Goal: Task Accomplishment & Management: Manage account settings

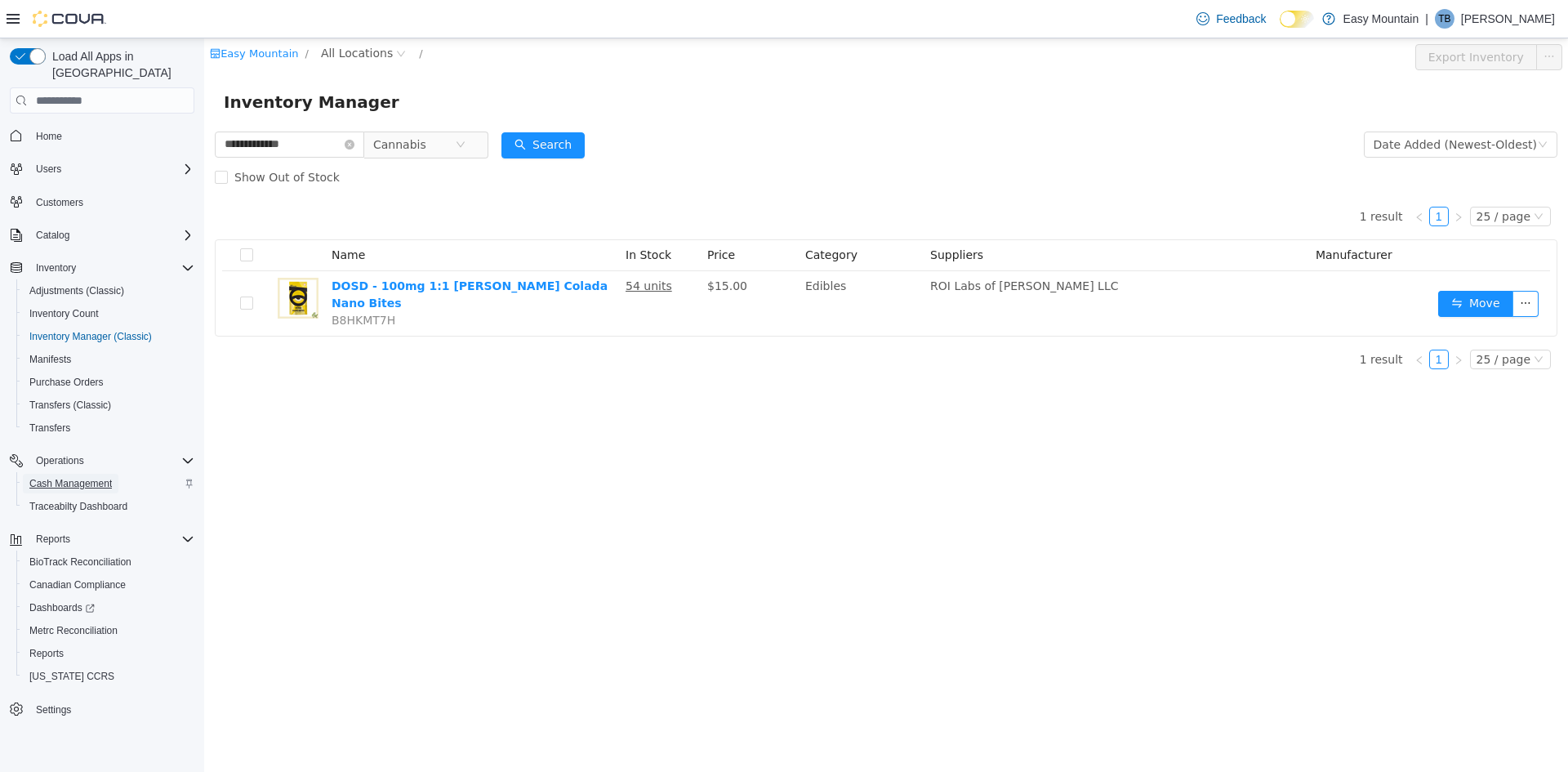
drag, startPoint x: 282, startPoint y: 415, endPoint x: 58, endPoint y: 459, distance: 228.3
click at [58, 474] on span "Cash Management" at bounding box center [71, 483] width 83 height 19
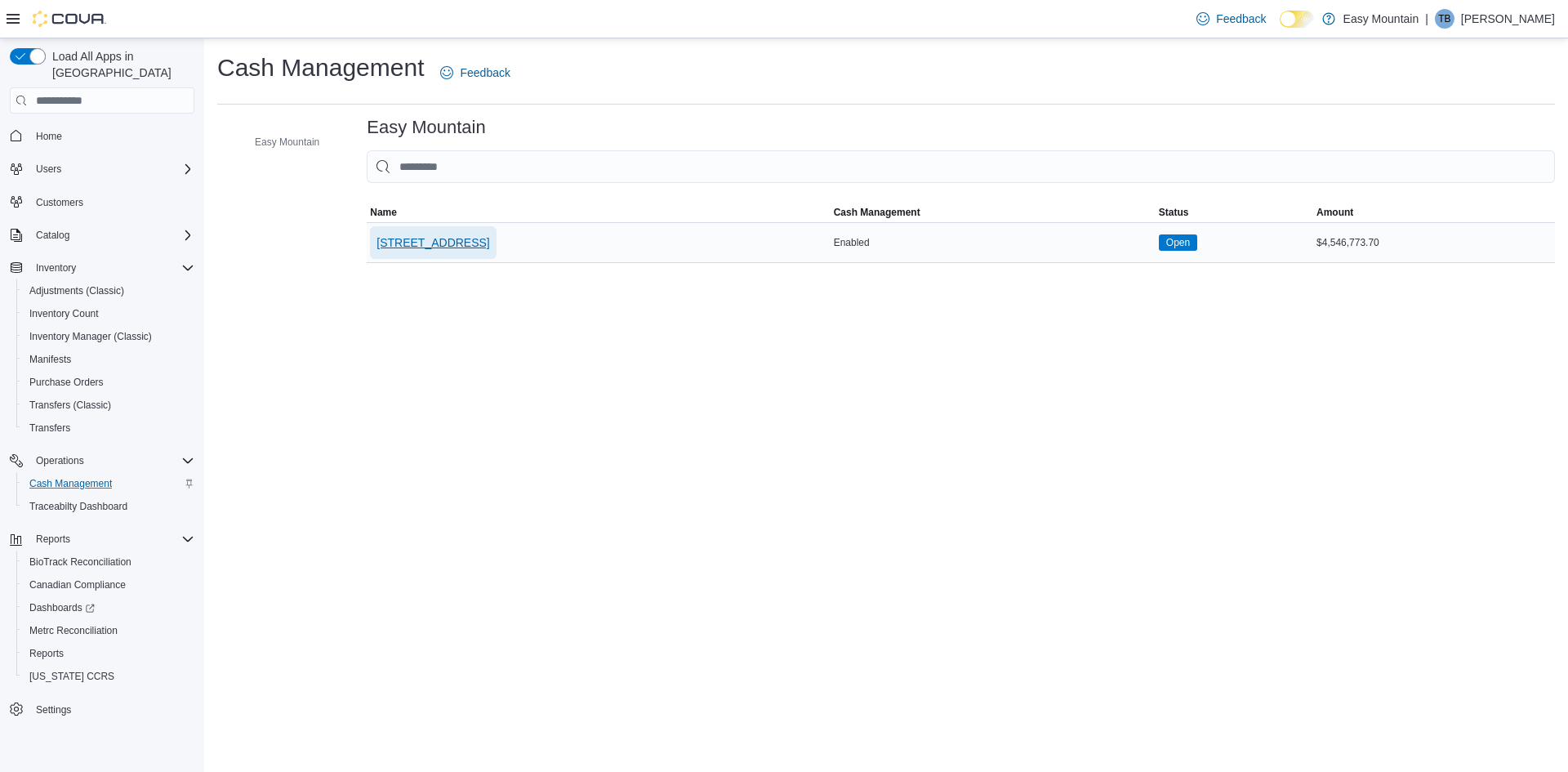
click at [489, 235] on span "[STREET_ADDRESS]" at bounding box center [432, 243] width 112 height 17
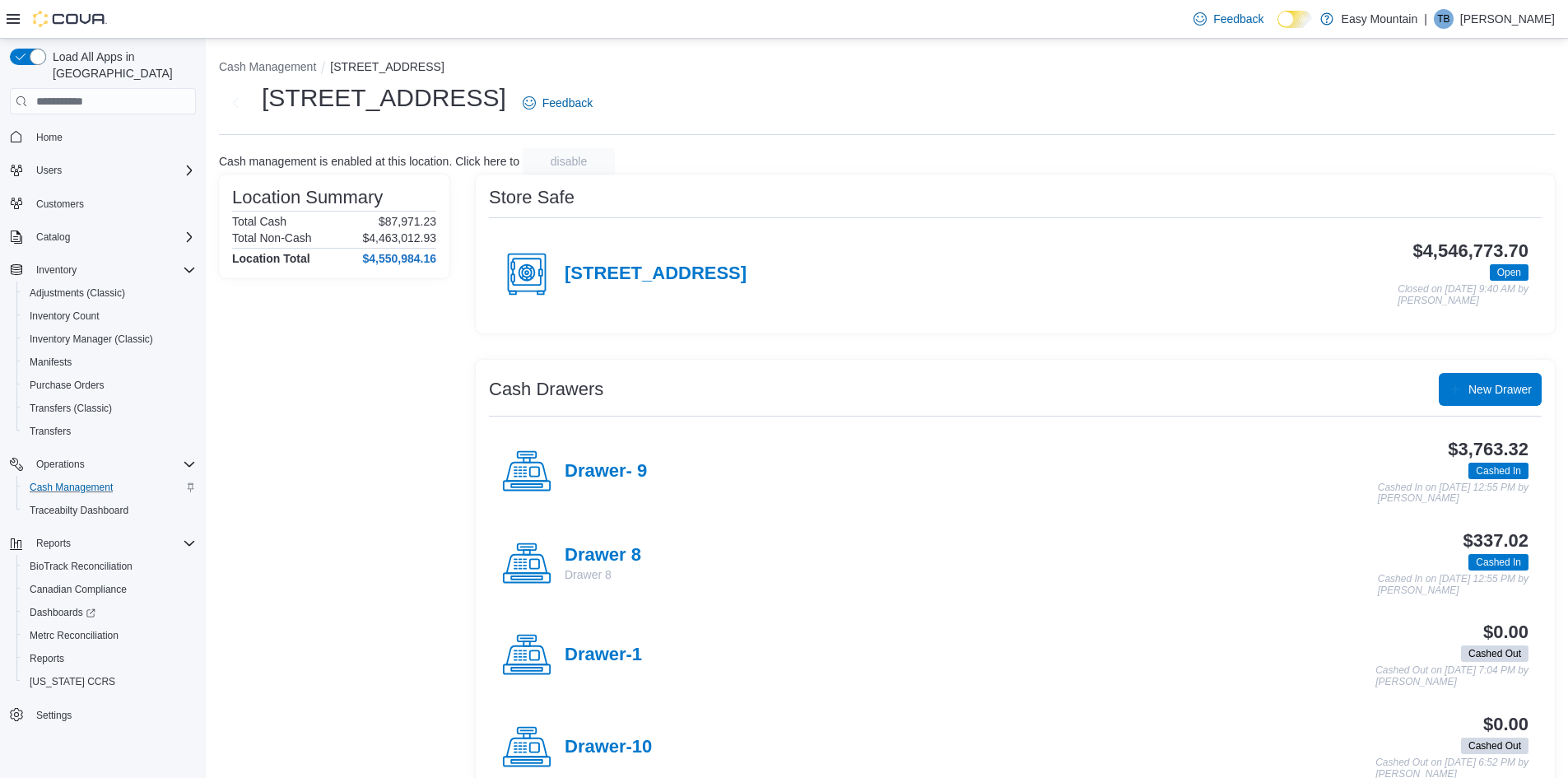
scroll to position [82, 0]
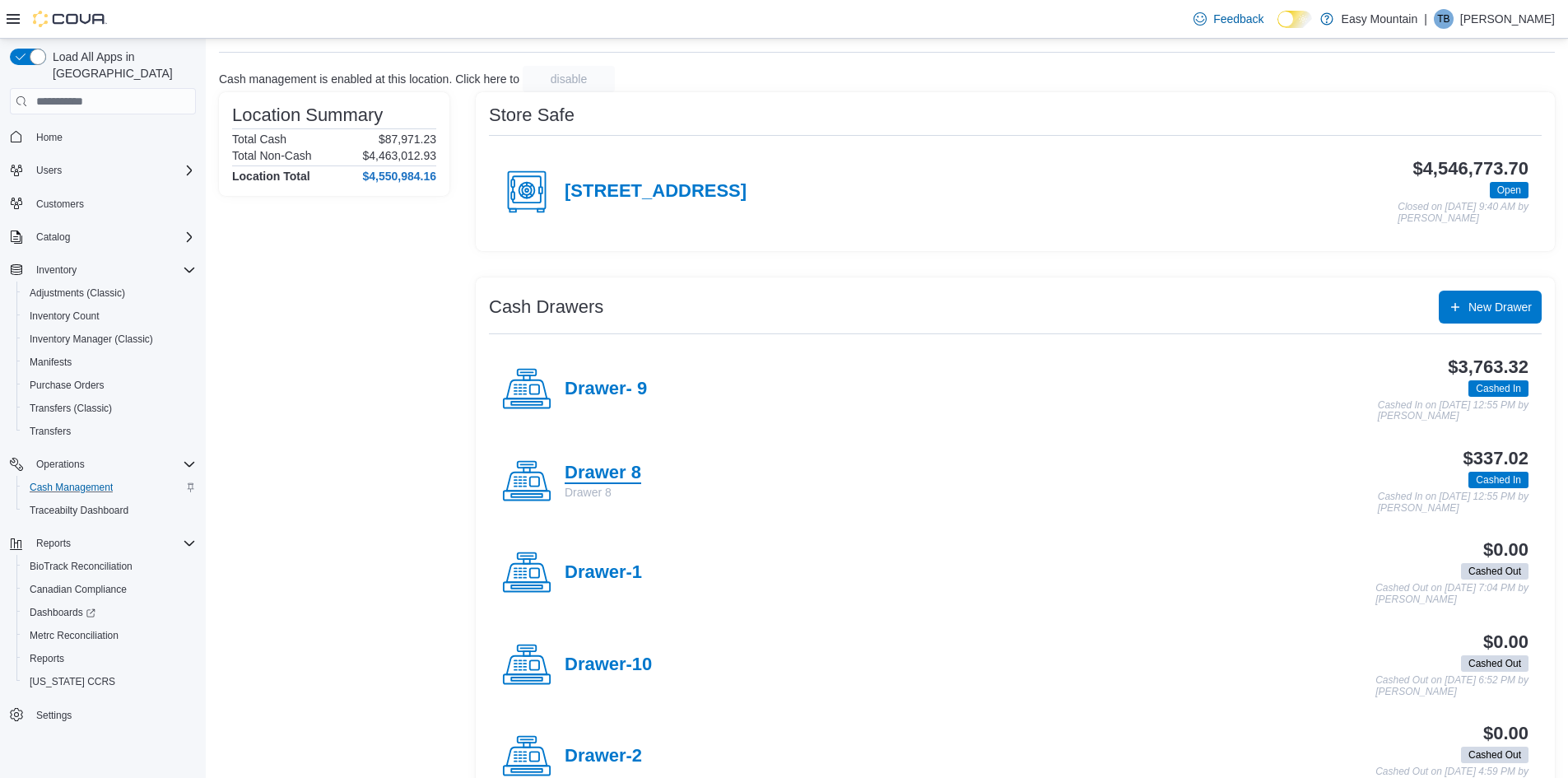
click at [611, 471] on h4 "Drawer 8" at bounding box center [603, 473] width 77 height 22
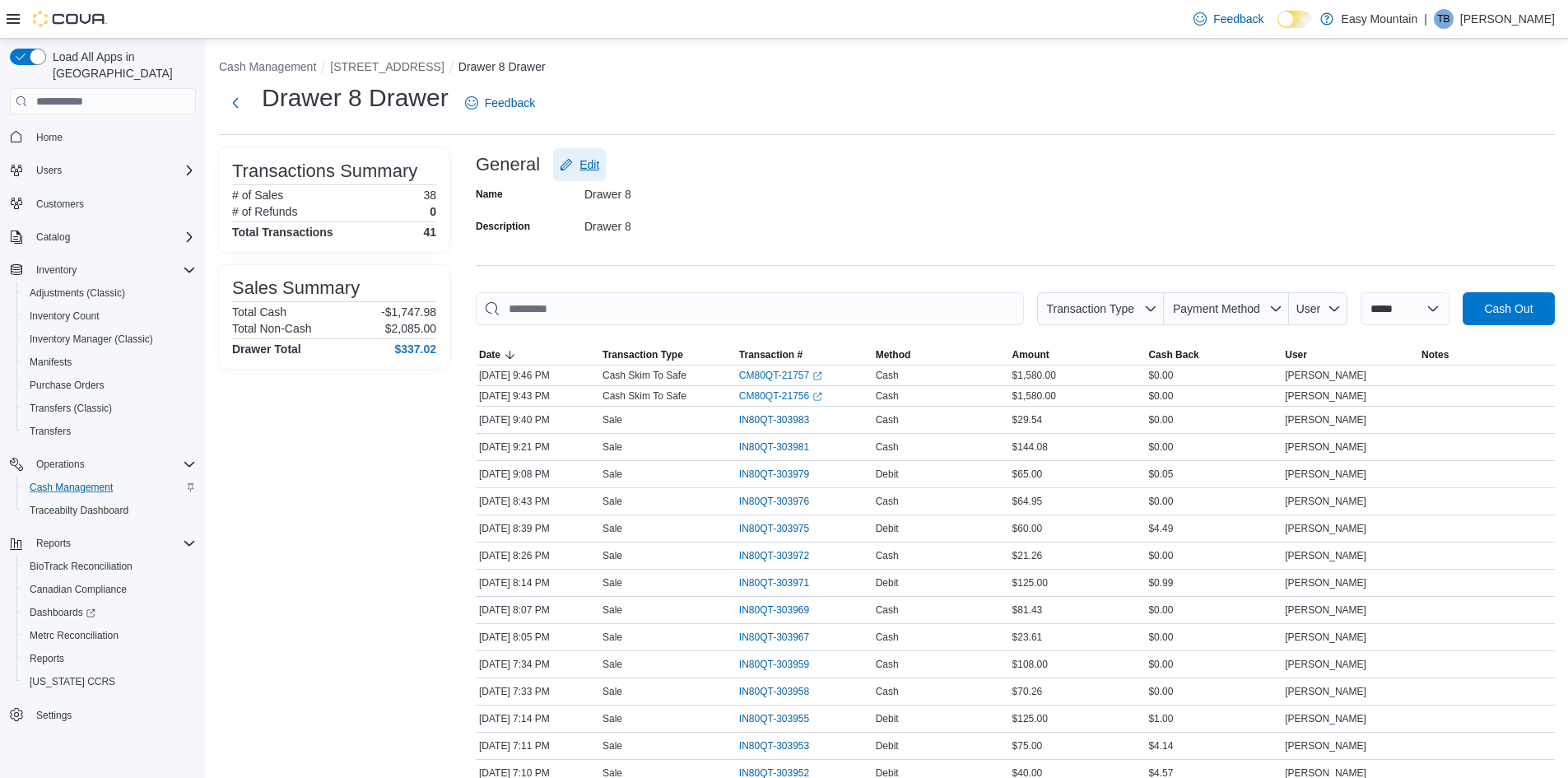
click at [589, 166] on span "Edit" at bounding box center [589, 165] width 20 height 17
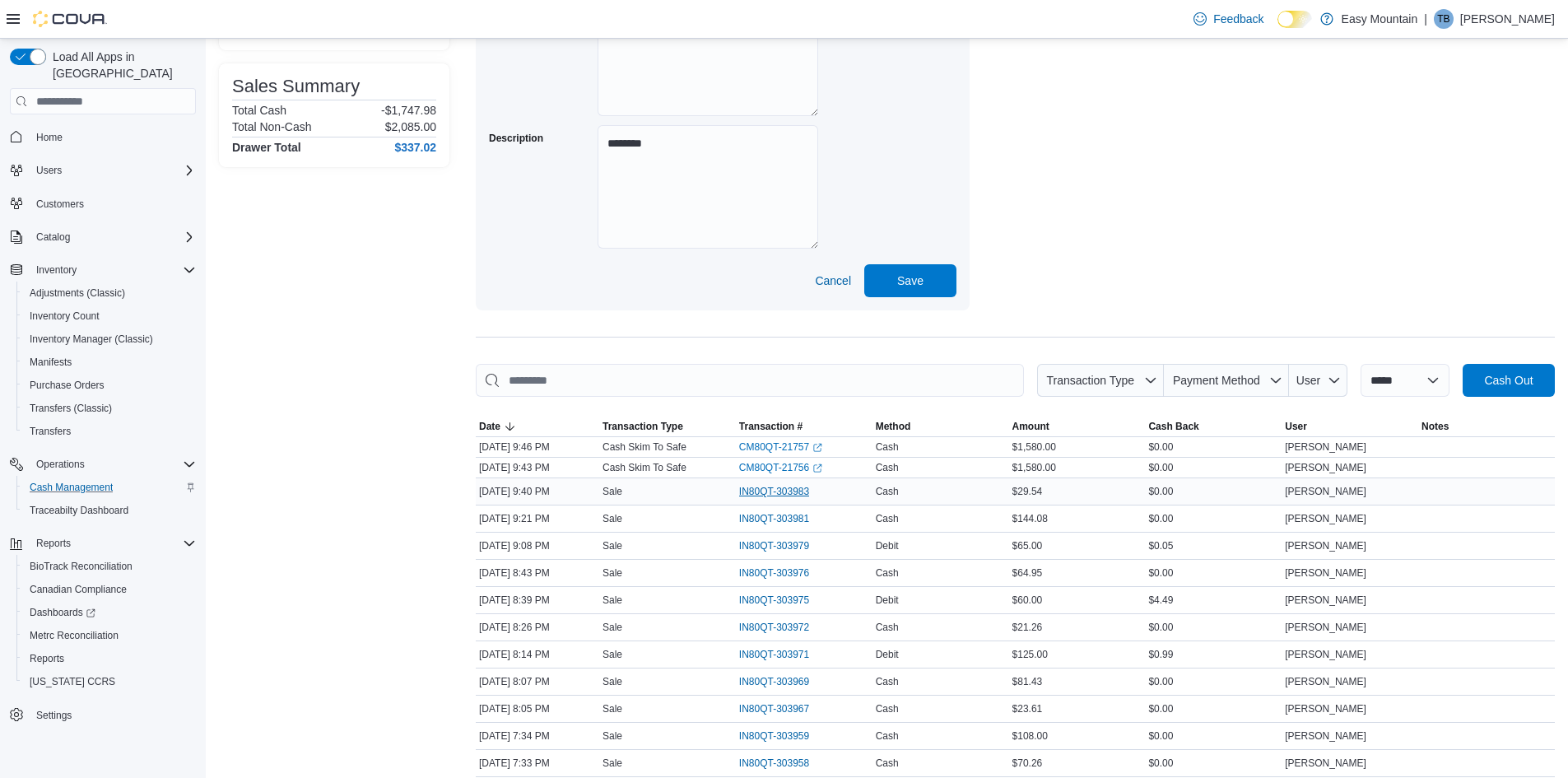
scroll to position [247, 0]
